Goal: Task Accomplishment & Management: Use online tool/utility

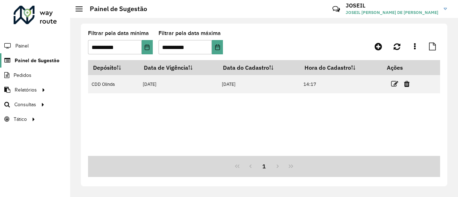
click at [31, 60] on span "Painel de Sugestão" at bounding box center [37, 61] width 45 height 8
click at [31, 76] on span "Pedidos" at bounding box center [23, 76] width 19 height 8
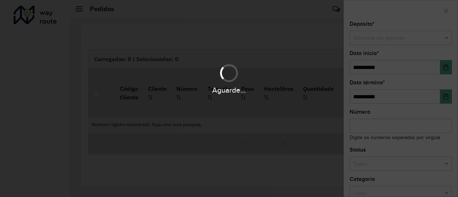
click at [218, 61] on div "Aguarde..." at bounding box center [229, 98] width 458 height 197
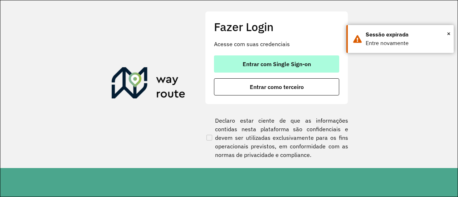
click at [262, 62] on span "Entrar com Single Sign-on" at bounding box center [277, 64] width 68 height 6
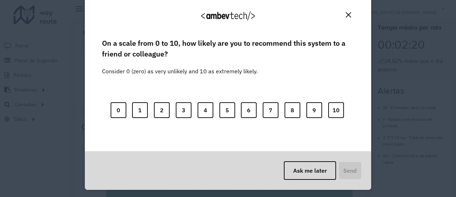
click at [347, 15] on img "Close" at bounding box center [348, 14] width 5 height 5
